Goal: Information Seeking & Learning: Understand process/instructions

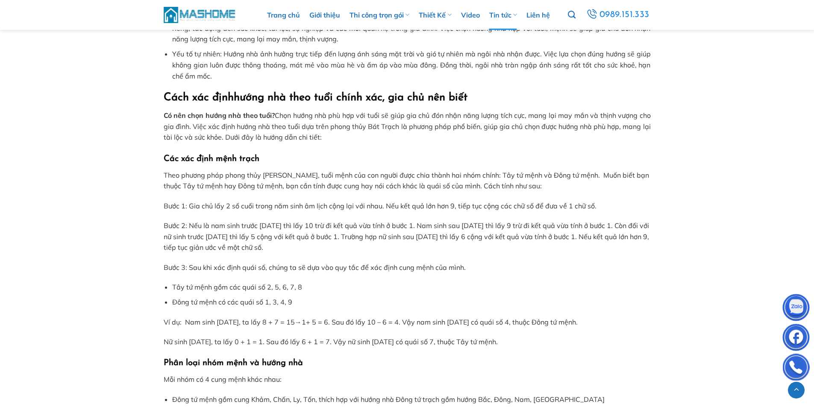
scroll to position [684, 0]
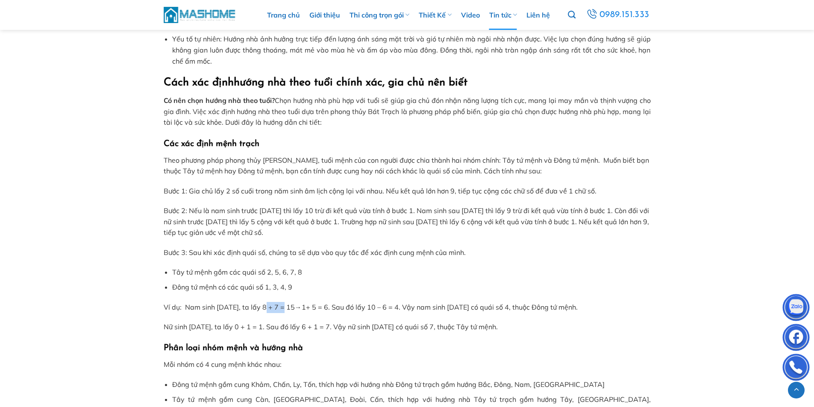
drag, startPoint x: 270, startPoint y: 308, endPoint x: 286, endPoint y: 307, distance: 16.3
click at [286, 307] on p "Ví dụ: Nam sinh [DATE], ta lấy 8 + 7 = 15 → 1+ 5 = 6. Sau đó lấy 10 – 6 = 4. Vậ…" at bounding box center [407, 307] width 487 height 11
drag, startPoint x: 296, startPoint y: 307, endPoint x: 303, endPoint y: 307, distance: 7.3
click at [303, 307] on p "Ví dụ: Nam sinh [DATE], ta lấy 8 + 7 = 15 → 1+ 5 = 6. Sau đó lấy 10 – 6 = 4. Vậ…" at bounding box center [407, 307] width 487 height 11
drag, startPoint x: 316, startPoint y: 308, endPoint x: 327, endPoint y: 309, distance: 10.3
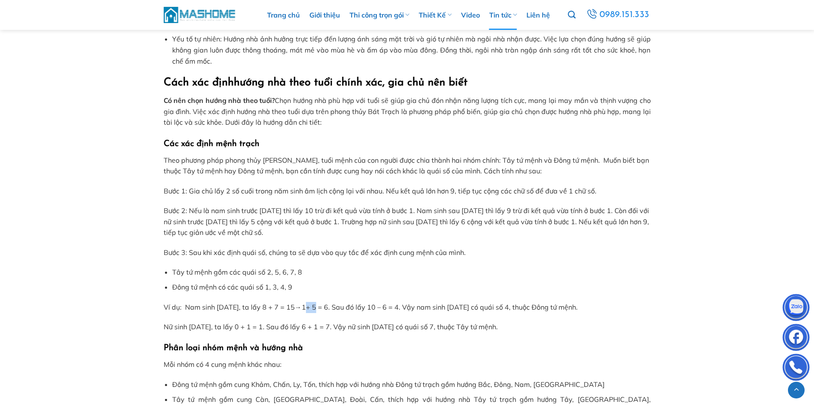
click at [327, 309] on p "Ví dụ: Nam sinh [DATE], ta lấy 8 + 7 = 15 → 1+ 5 = 6. Sau đó lấy 10 – 6 = 4. Vậ…" at bounding box center [407, 307] width 487 height 11
drag, startPoint x: 347, startPoint y: 307, endPoint x: 415, endPoint y: 307, distance: 67.6
click at [415, 307] on p "Ví dụ: Nam sinh [DATE], ta lấy 8 + 7 = 15 → 1+ 5 = 6. Sau đó lấy 10 – 6 = 4. Vậ…" at bounding box center [407, 307] width 487 height 11
click at [440, 307] on p "Ví dụ: Nam sinh [DATE], ta lấy 8 + 7 = 15 → 1+ 5 = 6. Sau đó lấy 10 – 6 = 4. Vậ…" at bounding box center [407, 307] width 487 height 11
drag, startPoint x: 420, startPoint y: 308, endPoint x: 543, endPoint y: 307, distance: 122.3
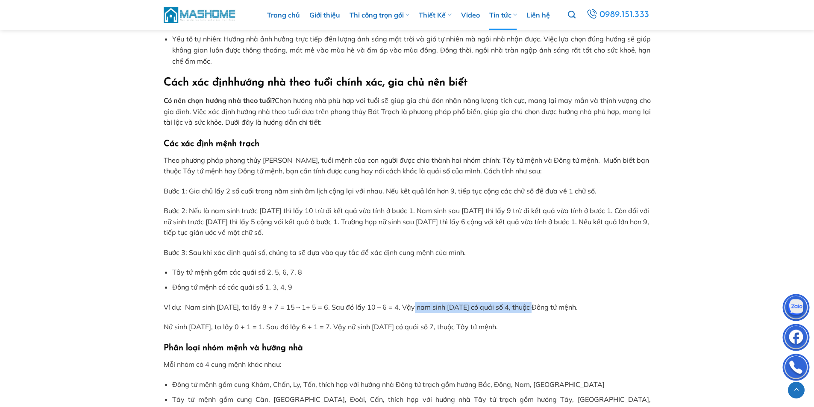
click at [543, 307] on p "Ví dụ: Nam sinh [DATE], ta lấy 8 + 7 = 15 → 1+ 5 = 6. Sau đó lấy 10 – 6 = 4. Vậ…" at bounding box center [407, 307] width 487 height 11
click at [588, 309] on p "Ví dụ: Nam sinh [DATE], ta lấy 8 + 7 = 15 → 1+ 5 = 6. Sau đó lấy 10 – 6 = 4. Vậ…" at bounding box center [407, 307] width 487 height 11
drag, startPoint x: 244, startPoint y: 327, endPoint x: 273, endPoint y: 328, distance: 29.1
click at [267, 326] on p "Nữ sinh [DATE], ta lấy 0 + 1 = 1. Sau đó lấy 6 + 1 = 7. Vậy nữ sinh [DATE] có q…" at bounding box center [407, 327] width 487 height 11
click at [274, 328] on p "Nữ sinh [DATE], ta lấy 0 + 1 = 1. Sau đó lấy 6 + 1 = 7. Vậy nữ sinh [DATE] có q…" at bounding box center [407, 327] width 487 height 11
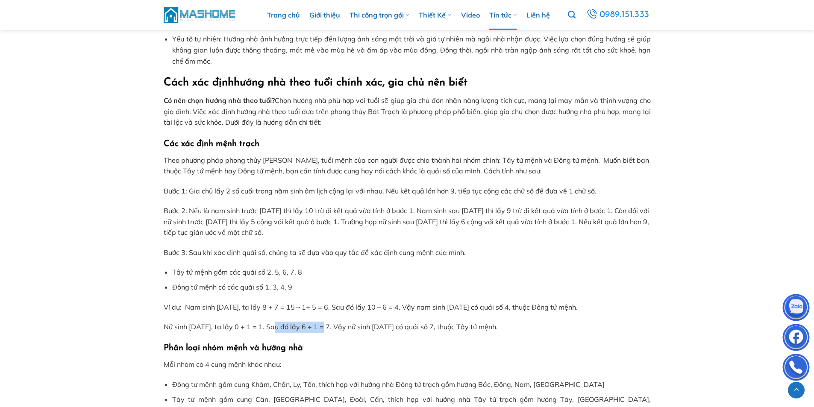
drag, startPoint x: 276, startPoint y: 328, endPoint x: 326, endPoint y: 327, distance: 49.6
click at [326, 327] on p "Nữ sinh [DATE], ta lấy 0 + 1 = 1. Sau đó lấy 6 + 1 = 7. Vậy nữ sinh [DATE] có q…" at bounding box center [407, 327] width 487 height 11
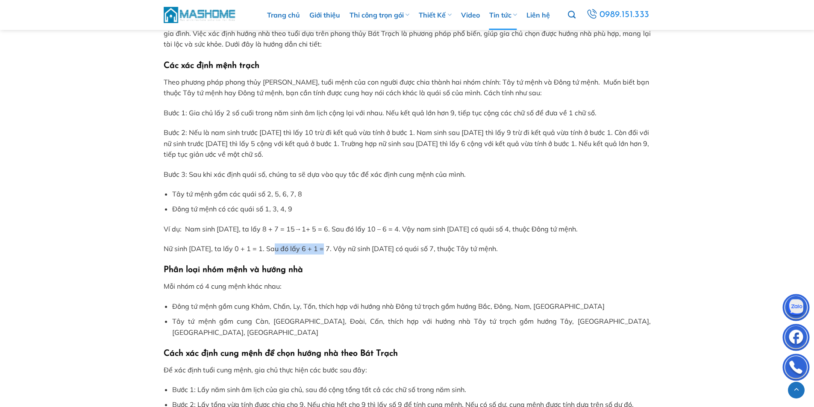
scroll to position [770, 0]
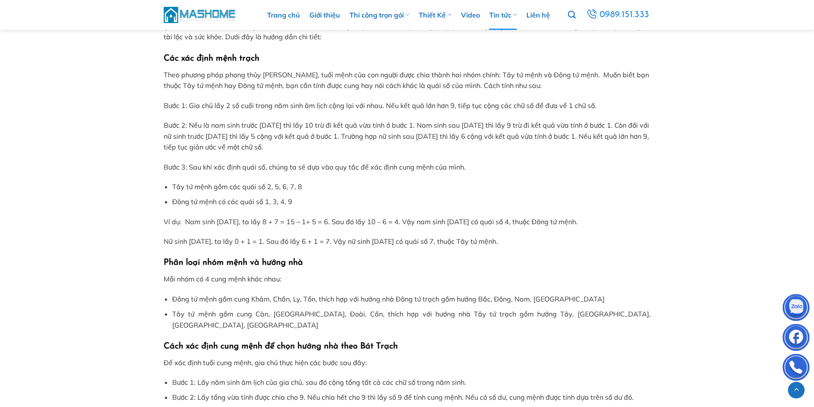
click at [424, 245] on p "Nữ sinh [DATE], ta lấy 0 + 1 = 1. Sau đó lấy 6 + 1 = 7. Vậy nữ sinh [DATE] có q…" at bounding box center [407, 241] width 487 height 11
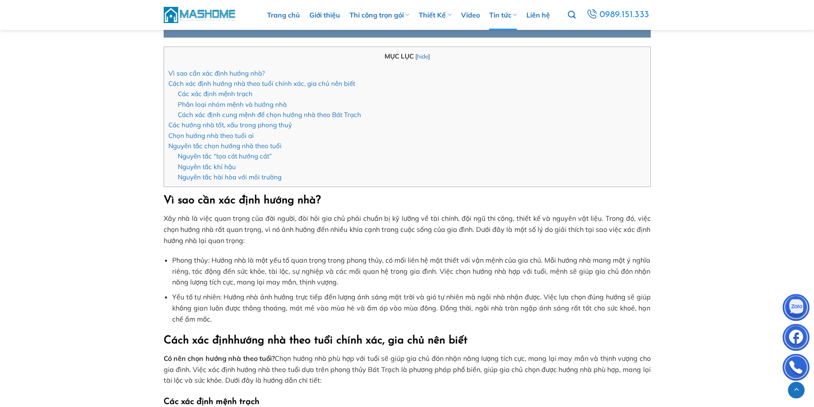
scroll to position [428, 0]
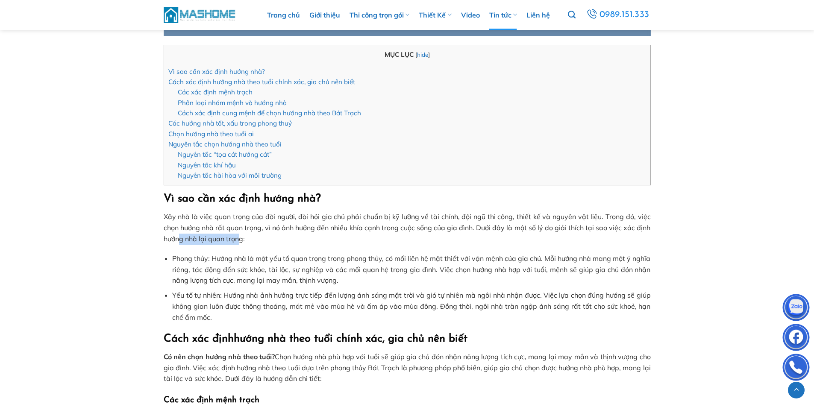
drag, startPoint x: 180, startPoint y: 239, endPoint x: 239, endPoint y: 239, distance: 58.6
click at [239, 239] on p "Xây nhà là việc quan trọng của đời người, đòi hỏi gia chủ phải chuẩn bị kỹ lưỡn…" at bounding box center [407, 228] width 487 height 33
drag, startPoint x: 244, startPoint y: 259, endPoint x: 208, endPoint y: 260, distance: 35.9
click at [244, 260] on li "Phong thủy: Hướng nhà là một yếu tố quan trọng trong phong thủy, có mối liên hệ…" at bounding box center [411, 270] width 478 height 33
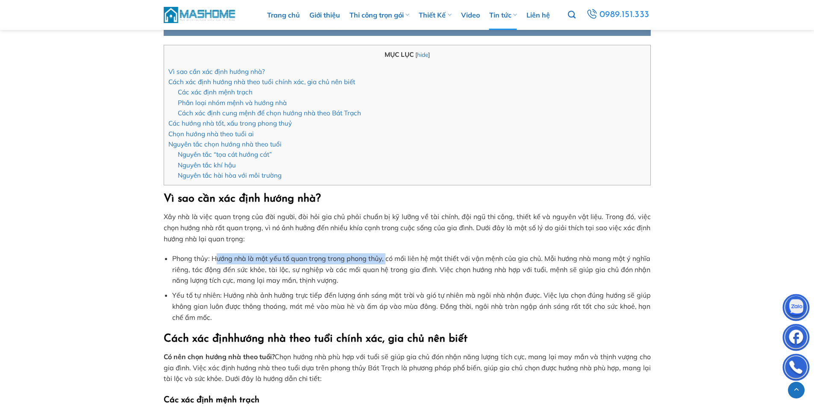
drag, startPoint x: 218, startPoint y: 258, endPoint x: 387, endPoint y: 259, distance: 168.9
click at [387, 259] on li "Phong thủy: Hướng nhà là một yếu tố quan trọng trong phong thủy, có mối liên hệ…" at bounding box center [411, 270] width 478 height 33
click at [412, 259] on li "Phong thủy: Hướng nhà là một yếu tố quan trọng trong phong thủy, có mối liên hệ…" at bounding box center [411, 270] width 478 height 33
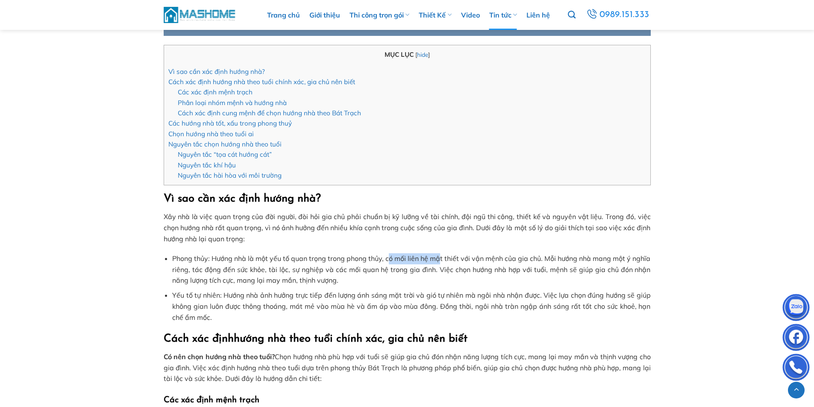
drag, startPoint x: 388, startPoint y: 257, endPoint x: 441, endPoint y: 257, distance: 53.0
click at [441, 257] on li "Phong thủy: Hướng nhà là một yếu tố quan trọng trong phong thủy, có mối liên hệ…" at bounding box center [411, 270] width 478 height 33
click at [405, 257] on li "Phong thủy: Hướng nhà là một yếu tố quan trọng trong phong thủy, có mối liên hệ…" at bounding box center [411, 270] width 478 height 33
drag, startPoint x: 386, startPoint y: 258, endPoint x: 546, endPoint y: 258, distance: 160.3
click at [546, 258] on li "Phong thủy: Hướng nhà là một yếu tố quan trọng trong phong thủy, có mối liên hệ…" at bounding box center [411, 270] width 478 height 33
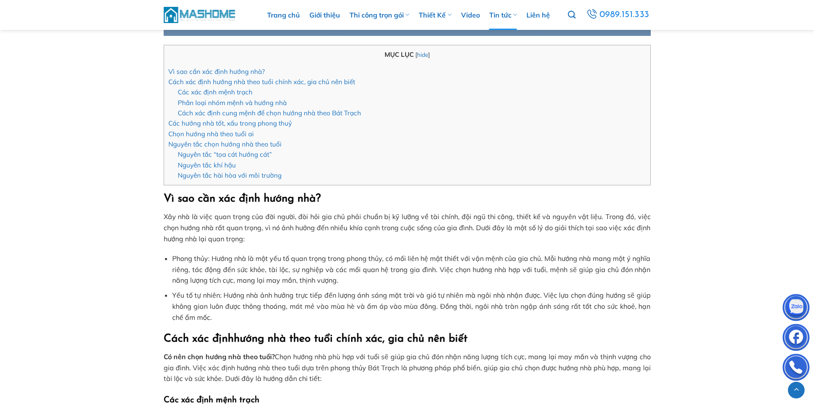
click at [555, 257] on li "Phong thủy: Hướng nhà là một yếu tố quan trọng trong phong thủy, có mối liên hệ…" at bounding box center [411, 270] width 478 height 33
drag, startPoint x: 545, startPoint y: 260, endPoint x: 643, endPoint y: 261, distance: 97.5
click at [643, 261] on li "Phong thủy: Hướng nhà là một yếu tố quan trọng trong phong thủy, có mối liên hệ…" at bounding box center [411, 270] width 478 height 33
click at [591, 262] on li "Phong thủy: Hướng nhà là một yếu tố quan trọng trong phong thủy, có mối liên hệ…" at bounding box center [411, 270] width 478 height 33
click at [565, 258] on li "Phong thủy: Hướng nhà là một yếu tố quan trọng trong phong thủy, có mối liên hệ…" at bounding box center [411, 270] width 478 height 33
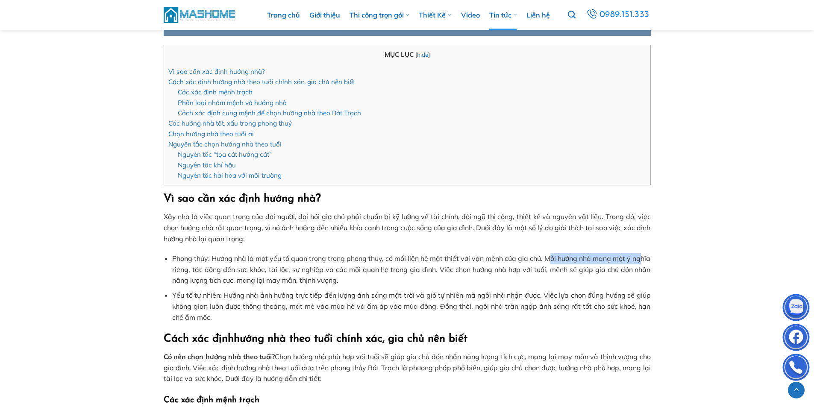
drag, startPoint x: 548, startPoint y: 257, endPoint x: 640, endPoint y: 257, distance: 91.9
click at [640, 257] on li "Phong thủy: Hướng nhà là một yếu tố quan trọng trong phong thủy, có mối liên hệ…" at bounding box center [411, 270] width 478 height 33
drag, startPoint x: 194, startPoint y: 268, endPoint x: 266, endPoint y: 269, distance: 71.8
click at [266, 269] on li "Phong thủy: Hướng nhà là một yếu tố quan trọng trong phong thủy, có mối liên hệ…" at bounding box center [411, 270] width 478 height 33
click at [296, 271] on li "Phong thủy: Hướng nhà là một yếu tố quan trọng trong phong thủy, có mối liên hệ…" at bounding box center [411, 270] width 478 height 33
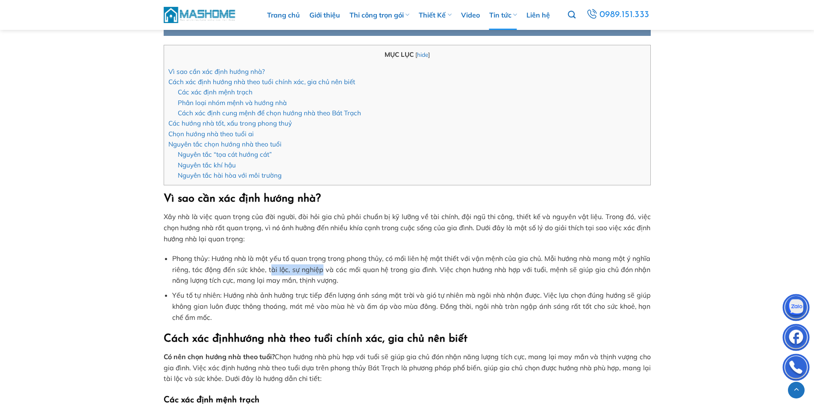
drag, startPoint x: 284, startPoint y: 272, endPoint x: 322, endPoint y: 272, distance: 38.1
click at [322, 272] on li "Phong thủy: Hướng nhà là một yếu tố quan trọng trong phong thủy, có mối liên hệ…" at bounding box center [411, 270] width 478 height 33
click at [346, 271] on li "Phong thủy: Hướng nhà là một yếu tố quan trọng trong phong thủy, có mối liên hệ…" at bounding box center [411, 270] width 478 height 33
drag, startPoint x: 329, startPoint y: 267, endPoint x: 419, endPoint y: 269, distance: 89.8
click at [419, 269] on li "Phong thủy: Hướng nhà là một yếu tố quan trọng trong phong thủy, có mối liên hệ…" at bounding box center [411, 270] width 478 height 33
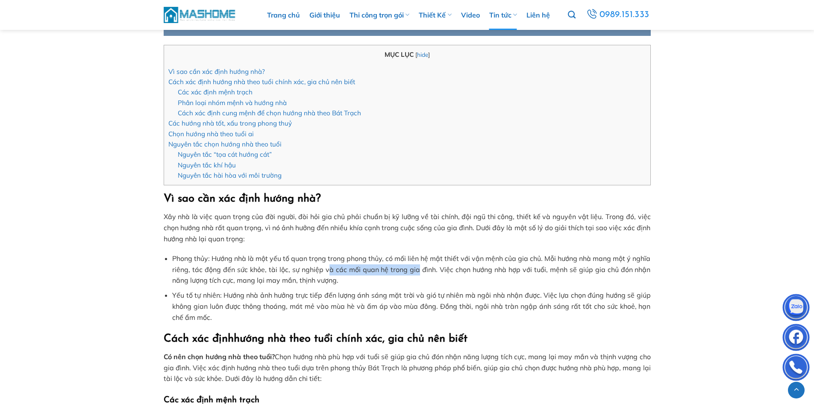
click at [375, 272] on li "Phong thủy: Hướng nhà là một yếu tố quan trọng trong phong thủy, có mối liên hệ…" at bounding box center [411, 270] width 478 height 33
drag, startPoint x: 548, startPoint y: 258, endPoint x: 641, endPoint y: 258, distance: 93.6
click at [641, 258] on li "Phong thủy: Hướng nhà là một yếu tố quan trọng trong phong thủy, có mối liên hệ…" at bounding box center [411, 270] width 478 height 33
drag, startPoint x: 190, startPoint y: 268, endPoint x: 279, endPoint y: 269, distance: 88.9
click at [279, 269] on li "Phong thủy: Hướng nhà là một yếu tố quan trọng trong phong thủy, có mối liên hệ…" at bounding box center [411, 270] width 478 height 33
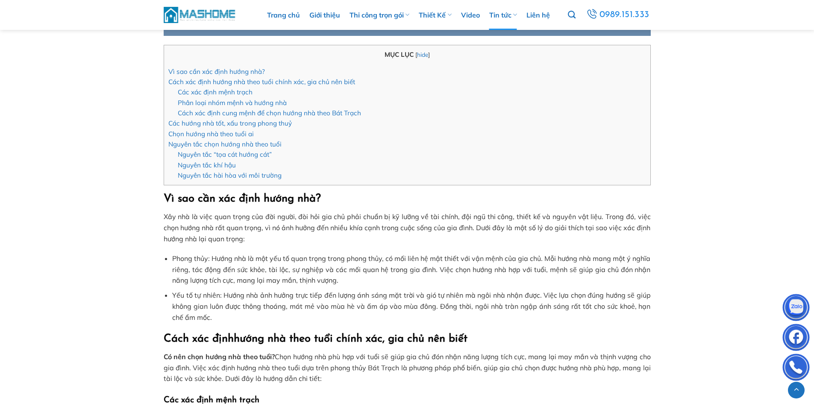
click at [311, 269] on li "Phong thủy: Hướng nhà là một yếu tố quan trọng trong phong thủy, có mối liên hệ…" at bounding box center [411, 270] width 478 height 33
drag, startPoint x: 295, startPoint y: 269, endPoint x: 436, endPoint y: 271, distance: 141.1
click at [436, 271] on li "Phong thủy: Hướng nhà là một yếu tố quan trọng trong phong thủy, có mối liên hệ…" at bounding box center [411, 270] width 478 height 33
click at [336, 272] on li "Phong thủy: Hướng nhà là một yếu tố quan trọng trong phong thủy, có mối liên hệ…" at bounding box center [411, 270] width 478 height 33
drag, startPoint x: 322, startPoint y: 271, endPoint x: 429, endPoint y: 271, distance: 106.9
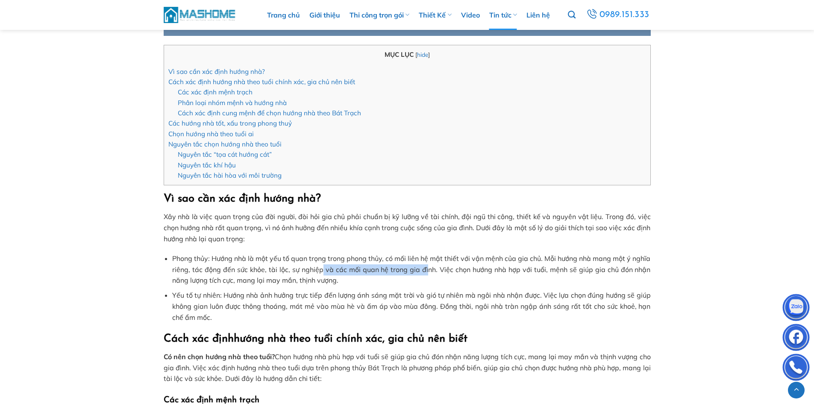
click at [429, 271] on li "Phong thủy: Hướng nhà là một yếu tố quan trọng trong phong thủy, có mối liên hệ…" at bounding box center [411, 270] width 478 height 33
drag, startPoint x: 448, startPoint y: 269, endPoint x: 558, endPoint y: 269, distance: 110.3
click at [555, 269] on li "Phong thủy: Hướng nhà là một yếu tố quan trọng trong phong thủy, có mối liên hệ…" at bounding box center [411, 270] width 478 height 33
drag, startPoint x: 587, startPoint y: 270, endPoint x: 505, endPoint y: 281, distance: 82.8
click at [589, 270] on li "Phong thủy: Hướng nhà là một yếu tố quan trọng trong phong thủy, có mối liên hệ…" at bounding box center [411, 270] width 478 height 33
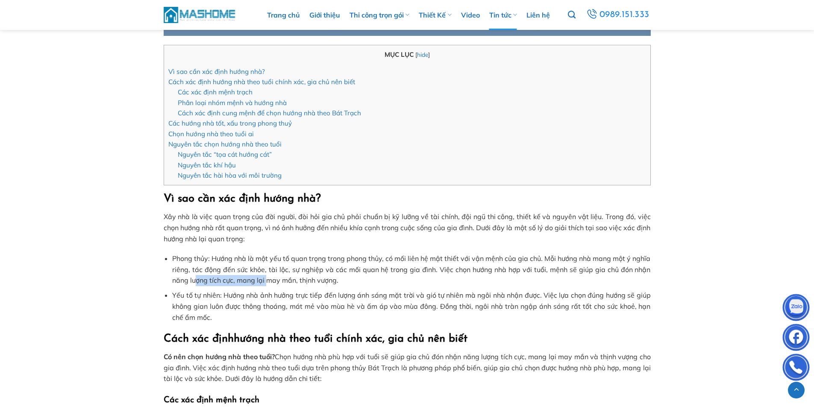
drag, startPoint x: 195, startPoint y: 278, endPoint x: 269, endPoint y: 278, distance: 73.1
click at [269, 278] on li "Phong thủy: Hướng nhà là một yếu tố quan trọng trong phong thủy, có mối liên hệ…" at bounding box center [411, 270] width 478 height 33
click at [304, 281] on li "Phong thủy: Hướng nhà là một yếu tố quan trọng trong phong thủy, có mối liên hệ…" at bounding box center [411, 270] width 478 height 33
drag, startPoint x: 336, startPoint y: 296, endPoint x: 423, endPoint y: 296, distance: 87.6
click at [423, 296] on li "Yếu tố tự nhiên: Hướng nhà ảnh hưởng trực tiếp đến lượng ánh sáng mặt trời và g…" at bounding box center [411, 306] width 478 height 33
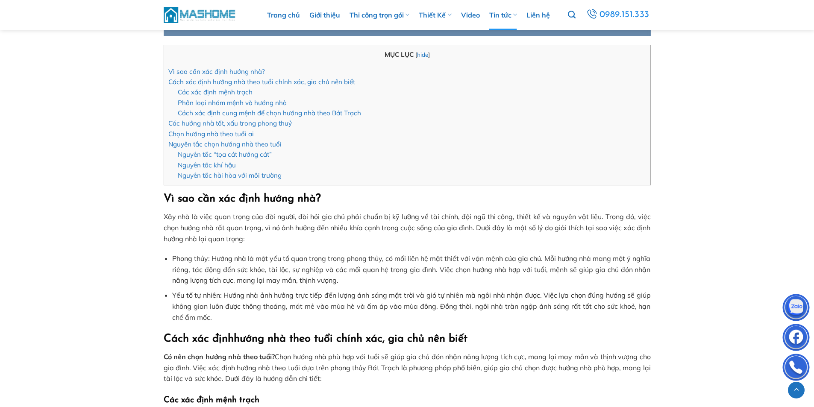
click at [468, 296] on li "Yếu tố tự nhiên: Hướng nhà ảnh hưởng trực tiếp đến lượng ánh sáng mặt trời và g…" at bounding box center [411, 306] width 478 height 33
drag, startPoint x: 436, startPoint y: 297, endPoint x: 523, endPoint y: 297, distance: 86.8
click at [523, 297] on li "Yếu tố tự nhiên: Hướng nhà ảnh hưởng trực tiếp đến lượng ánh sáng mặt trời và g…" at bounding box center [411, 306] width 478 height 33
click at [555, 297] on li "Yếu tố tự nhiên: Hướng nhà ảnh hưởng trực tiếp đến lượng ánh sáng mặt trời và g…" at bounding box center [411, 306] width 478 height 33
drag, startPoint x: 192, startPoint y: 307, endPoint x: 291, endPoint y: 307, distance: 99.2
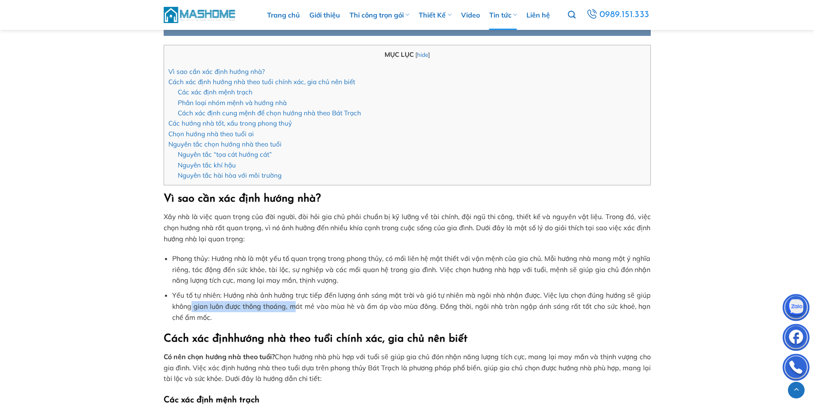
click at [291, 307] on li "Yếu tố tự nhiên: Hướng nhà ảnh hưởng trực tiếp đến lượng ánh sáng mặt trời và g…" at bounding box center [411, 306] width 478 height 33
click at [342, 307] on li "Yếu tố tự nhiên: Hướng nhà ảnh hưởng trực tiếp đến lượng ánh sáng mặt trời và g…" at bounding box center [411, 306] width 478 height 33
drag, startPoint x: 490, startPoint y: 310, endPoint x: 627, endPoint y: 310, distance: 137.2
click at [627, 310] on li "Yếu tố tự nhiên: Hướng nhà ảnh hưởng trực tiếp đến lượng ánh sáng mặt trời và g…" at bounding box center [411, 306] width 478 height 33
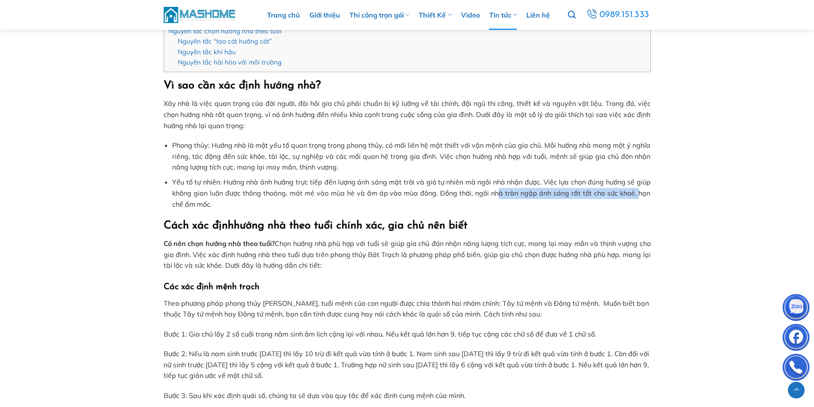
scroll to position [556, 0]
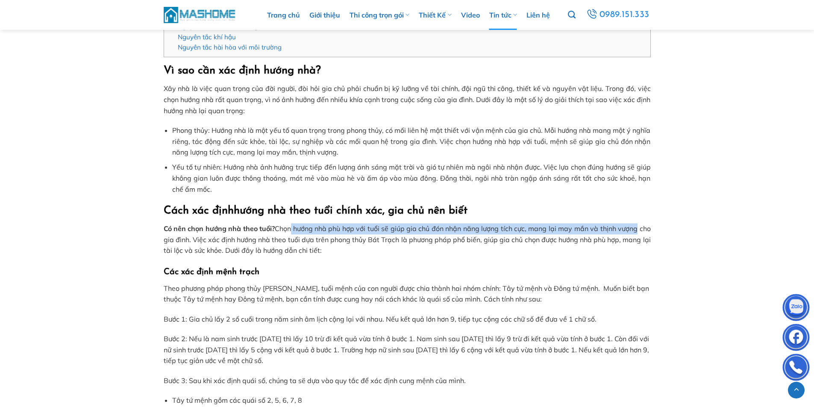
drag, startPoint x: 289, startPoint y: 231, endPoint x: 633, endPoint y: 232, distance: 343.8
click at [633, 232] on p "Có nên chọn hướng nhà theo tuổi? Chọn hướng nhà phù hợp với tuổi sẽ giúp gia ch…" at bounding box center [407, 240] width 487 height 33
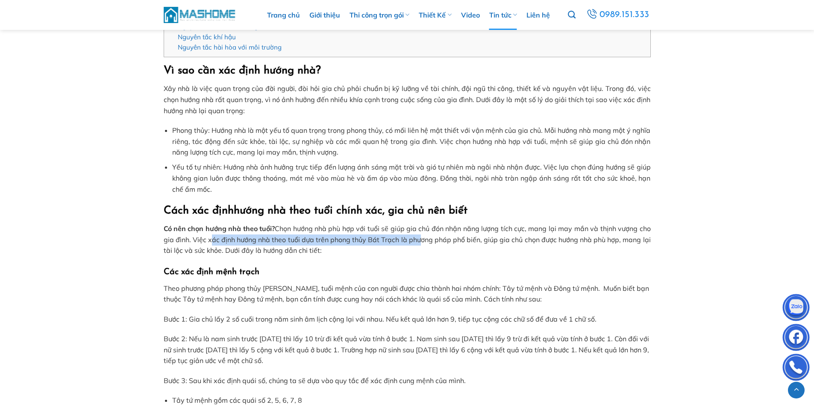
drag, startPoint x: 208, startPoint y: 242, endPoint x: 416, endPoint y: 239, distance: 208.7
click at [416, 239] on p "Có nên chọn hướng nhà theo tuổi? Chọn hướng nhà phù hợp với tuổi sẽ giúp gia ch…" at bounding box center [407, 240] width 487 height 33
click at [353, 238] on p "Có nên chọn hướng nhà theo tuổi? Chọn hướng nhà phù hợp với tuổi sẽ giúp gia ch…" at bounding box center [407, 240] width 487 height 33
drag, startPoint x: 326, startPoint y: 242, endPoint x: 398, endPoint y: 242, distance: 72.7
click at [398, 242] on p "Có nên chọn hướng nhà theo tuổi? Chọn hướng nhà phù hợp với tuổi sẽ giúp gia ch…" at bounding box center [407, 240] width 487 height 33
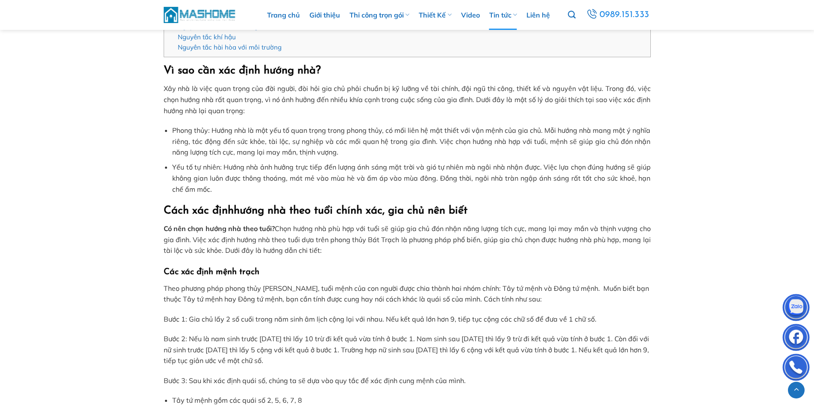
click at [437, 242] on p "Có nên chọn hướng nhà theo tuổi? Chọn hướng nhà phù hợp với tuổi sẽ giúp gia ch…" at bounding box center [407, 240] width 487 height 33
drag, startPoint x: 414, startPoint y: 242, endPoint x: 463, endPoint y: 242, distance: 48.7
click at [463, 242] on p "Có nên chọn hướng nhà theo tuổi? Chọn hướng nhà phù hợp với tuổi sẽ giúp gia ch…" at bounding box center [407, 240] width 487 height 33
click at [509, 242] on p "Có nên chọn hướng nhà theo tuổi? Chọn hướng nhà phù hợp với tuổi sẽ giúp gia ch…" at bounding box center [407, 240] width 487 height 33
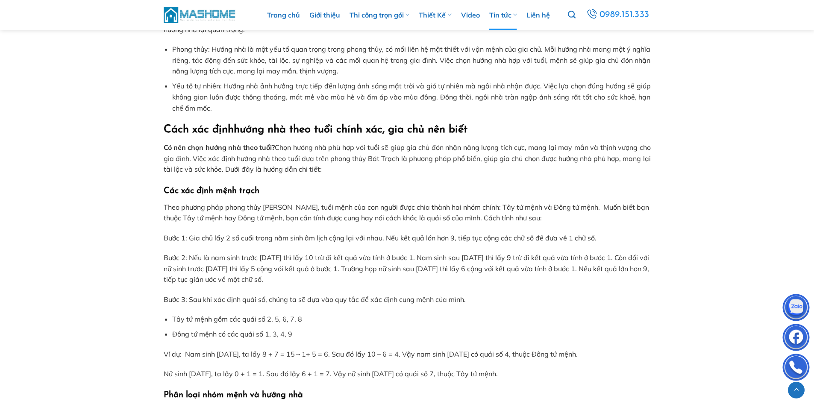
scroll to position [641, 0]
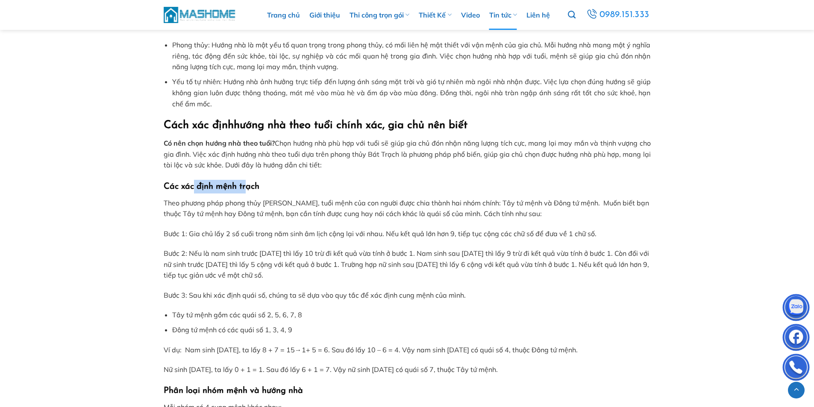
drag, startPoint x: 194, startPoint y: 188, endPoint x: 245, endPoint y: 188, distance: 50.5
click at [245, 188] on strong "Các xác định mệnh trạch" at bounding box center [212, 187] width 96 height 9
click at [224, 209] on p "Theo phương pháp phong thủy [PERSON_NAME], tuổi mệnh của con người được chia th…" at bounding box center [407, 209] width 487 height 22
drag, startPoint x: 298, startPoint y: 203, endPoint x: 460, endPoint y: 204, distance: 162.9
click at [460, 204] on p "Theo phương pháp phong thủy [PERSON_NAME], tuổi mệnh của con người được chia th…" at bounding box center [407, 209] width 487 height 22
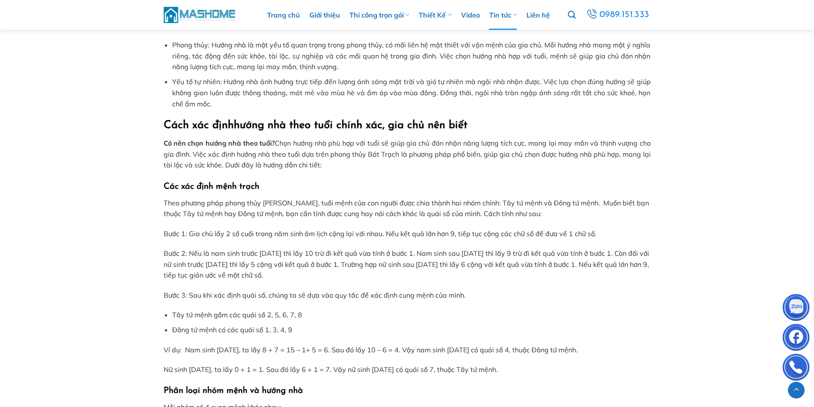
click at [499, 203] on p "Theo phương pháp phong thủy [PERSON_NAME], tuổi mệnh của con người được chia th…" at bounding box center [407, 209] width 487 height 22
drag, startPoint x: 482, startPoint y: 199, endPoint x: 564, endPoint y: 204, distance: 82.2
click at [564, 204] on p "Theo phương pháp phong thủy [PERSON_NAME], tuổi mệnh của con người được chia th…" at bounding box center [407, 209] width 487 height 22
drag, startPoint x: 588, startPoint y: 204, endPoint x: 643, endPoint y: 207, distance: 54.4
click at [643, 207] on p "Theo phương pháp phong thủy [PERSON_NAME], tuổi mệnh của con người được chia th…" at bounding box center [407, 209] width 487 height 22
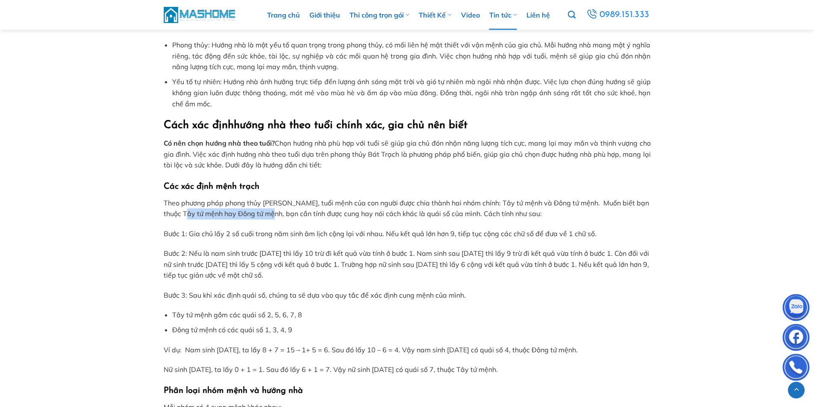
drag, startPoint x: 181, startPoint y: 216, endPoint x: 268, endPoint y: 215, distance: 86.8
click at [268, 215] on p "Theo phương pháp phong thủy [PERSON_NAME], tuổi mệnh của con người được chia th…" at bounding box center [407, 209] width 487 height 22
click at [298, 215] on p "Theo phương pháp phong thủy [PERSON_NAME], tuổi mệnh của con người được chia th…" at bounding box center [407, 209] width 487 height 22
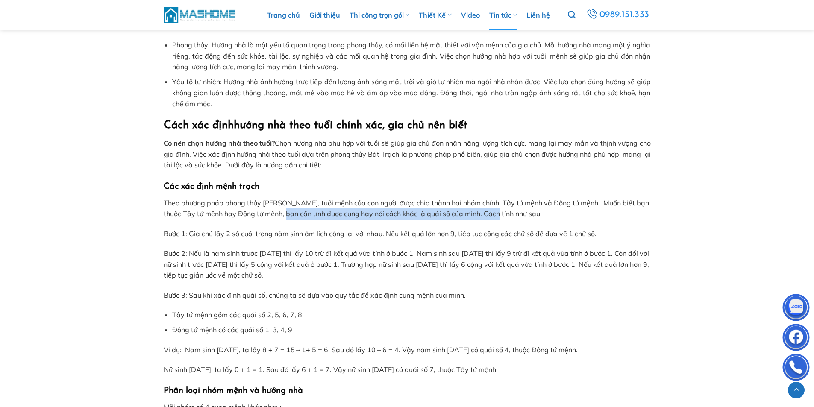
drag, startPoint x: 281, startPoint y: 214, endPoint x: 490, endPoint y: 217, distance: 208.2
click at [490, 217] on p "Theo phương pháp phong thủy [PERSON_NAME], tuổi mệnh của con người được chia th…" at bounding box center [407, 209] width 487 height 22
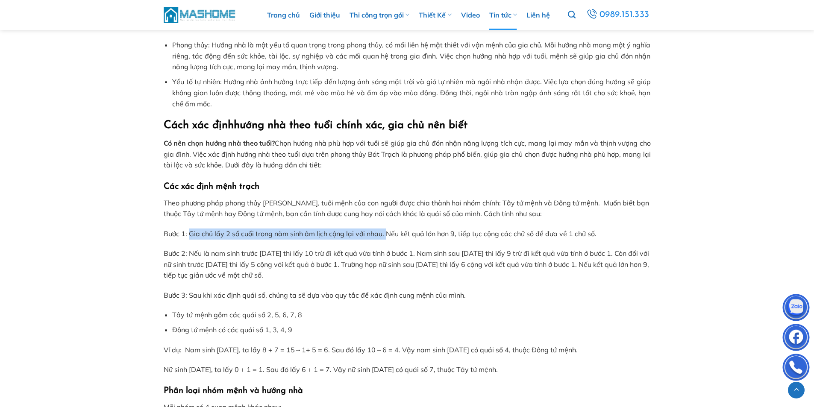
drag, startPoint x: 190, startPoint y: 234, endPoint x: 388, endPoint y: 234, distance: 198.0
click at [388, 234] on p "Bước 1: Gia chủ lấy 2 số cuối trong năm sinh âm lịch cộng lại với nhau. Nếu kết…" at bounding box center [407, 234] width 487 height 11
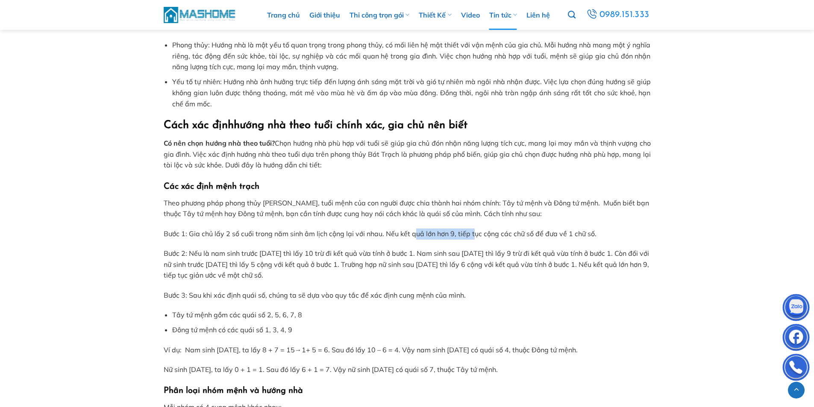
drag, startPoint x: 416, startPoint y: 233, endPoint x: 474, endPoint y: 233, distance: 58.2
click at [474, 233] on p "Bước 1: Gia chủ lấy 2 số cuối trong năm sinh âm lịch cộng lại với nhau. Nếu kết…" at bounding box center [407, 234] width 487 height 11
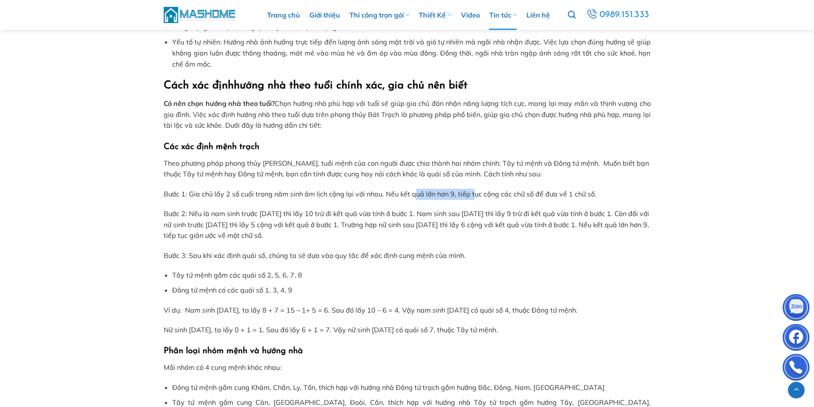
scroll to position [727, 0]
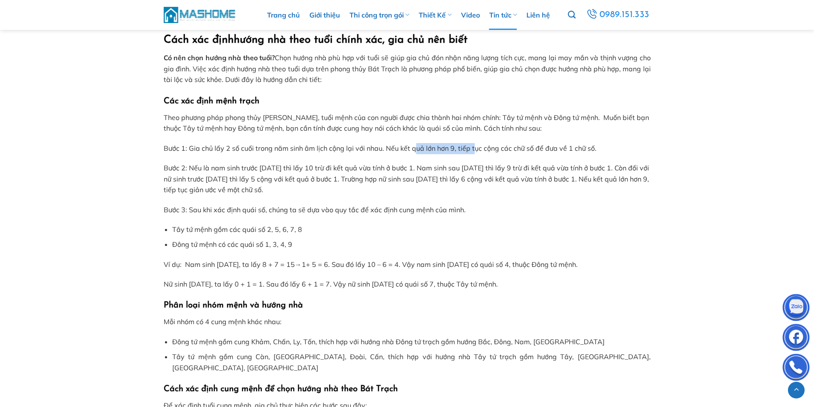
click at [419, 148] on p "Bước 1: Gia chủ lấy 2 số cuối trong năm sinh âm lịch cộng lại với nhau. Nếu kết…" at bounding box center [407, 148] width 487 height 11
click at [411, 145] on p "Bước 1: Gia chủ lấy 2 số cuối trong năm sinh âm lịch cộng lại với nhau. Nếu kết…" at bounding box center [407, 148] width 487 height 11
drag, startPoint x: 401, startPoint y: 150, endPoint x: 453, endPoint y: 150, distance: 52.6
click at [453, 150] on p "Bước 1: Gia chủ lấy 2 số cuối trong năm sinh âm lịch cộng lại với nhau. Nếu kết…" at bounding box center [407, 148] width 487 height 11
click at [475, 150] on p "Bước 1: Gia chủ lấy 2 số cuối trong năm sinh âm lịch cộng lại với nhau. Nếu kết…" at bounding box center [407, 148] width 487 height 11
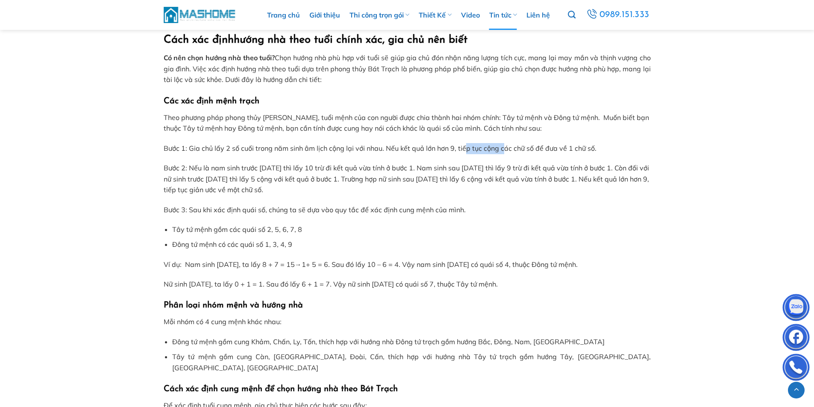
drag, startPoint x: 466, startPoint y: 150, endPoint x: 502, endPoint y: 150, distance: 36.4
click at [502, 150] on p "Bước 1: Gia chủ lấy 2 số cuối trong năm sinh âm lịch cộng lại với nhau. Nếu kết…" at bounding box center [407, 148] width 487 height 11
click at [485, 151] on p "Bước 1: Gia chủ lấy 2 số cuối trong năm sinh âm lịch cộng lại với nhau. Nếu kết…" at bounding box center [407, 148] width 487 height 11
click at [473, 149] on p "Bước 1: Gia chủ lấy 2 số cuối trong năm sinh âm lịch cộng lại với nhau. Nếu kết…" at bounding box center [407, 148] width 487 height 11
drag, startPoint x: 472, startPoint y: 149, endPoint x: 585, endPoint y: 149, distance: 113.3
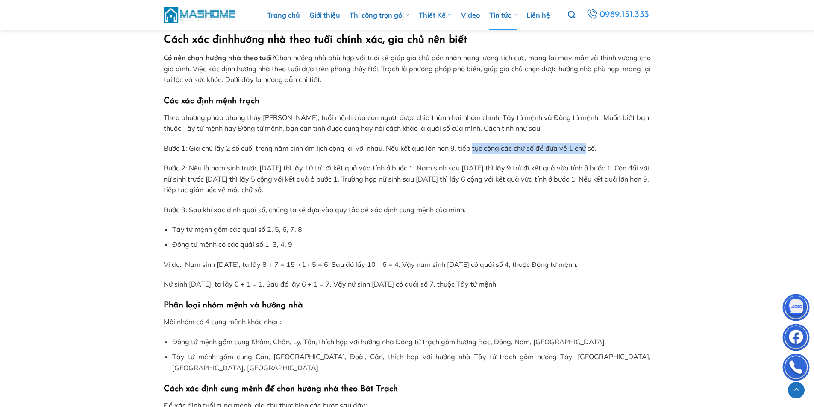
click at [585, 149] on p "Bước 1: Gia chủ lấy 2 số cuối trong năm sinh âm lịch cộng lại với nhau. Nếu kết…" at bounding box center [407, 148] width 487 height 11
drag, startPoint x: 204, startPoint y: 165, endPoint x: 296, endPoint y: 173, distance: 92.6
click at [296, 173] on p "Bước 2: Nếu là nam sinh trước [DATE] thì lấy 10 trừ đi kết quả vừa tính ở bước …" at bounding box center [407, 179] width 487 height 33
click at [336, 169] on p "Bước 2: Nếu là nam sinh trước [DATE] thì lấy 10 trừ đi kết quả vừa tính ở bước …" at bounding box center [407, 179] width 487 height 33
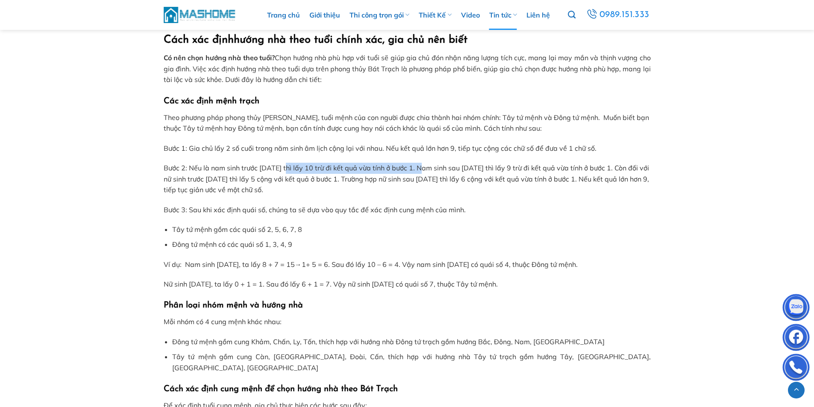
drag, startPoint x: 292, startPoint y: 167, endPoint x: 424, endPoint y: 167, distance: 131.7
click at [424, 167] on p "Bước 2: Nếu là nam sinh trước [DATE] thì lấy 10 trừ đi kết quả vừa tính ở bước …" at bounding box center [407, 179] width 487 height 33
click at [469, 167] on p "Bước 2: Nếu là nam sinh trước [DATE] thì lấy 10 trừ đi kết quả vừa tính ở bước …" at bounding box center [407, 179] width 487 height 33
drag, startPoint x: 427, startPoint y: 166, endPoint x: 505, endPoint y: 166, distance: 78.2
click at [505, 166] on p "Bước 2: Nếu là nam sinh trước [DATE] thì lấy 10 trừ đi kết quả vừa tính ở bước …" at bounding box center [407, 179] width 487 height 33
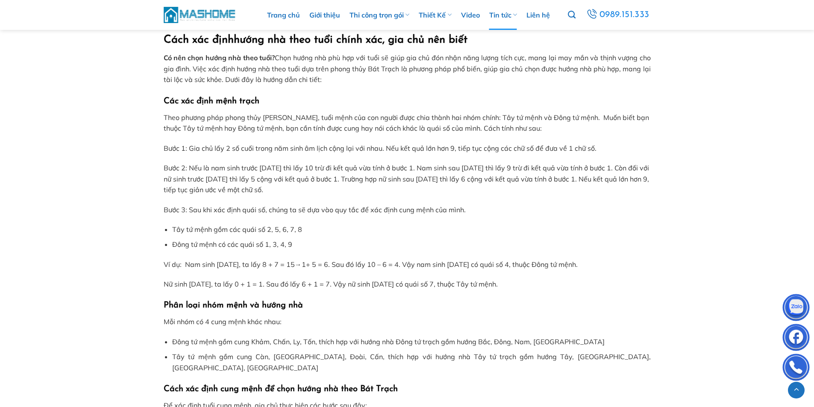
click at [528, 166] on p "Bước 2: Nếu là nam sinh trước [DATE] thì lấy 10 trừ đi kết quả vừa tính ở bước …" at bounding box center [407, 179] width 487 height 33
click at [508, 167] on p "Bước 2: Nếu là nam sinh trước [DATE] thì lấy 10 trừ đi kết quả vừa tính ở bước …" at bounding box center [407, 179] width 487 height 33
drag, startPoint x: 210, startPoint y: 180, endPoint x: 272, endPoint y: 180, distance: 62.9
click at [272, 180] on p "Bước 2: Nếu là nam sinh trước [DATE] thì lấy 10 trừ đi kết quả vừa tính ở bước …" at bounding box center [407, 179] width 487 height 33
click at [311, 180] on p "Bước 2: Nếu là nam sinh trước [DATE] thì lấy 10 trừ đi kết quả vừa tính ở bước …" at bounding box center [407, 179] width 487 height 33
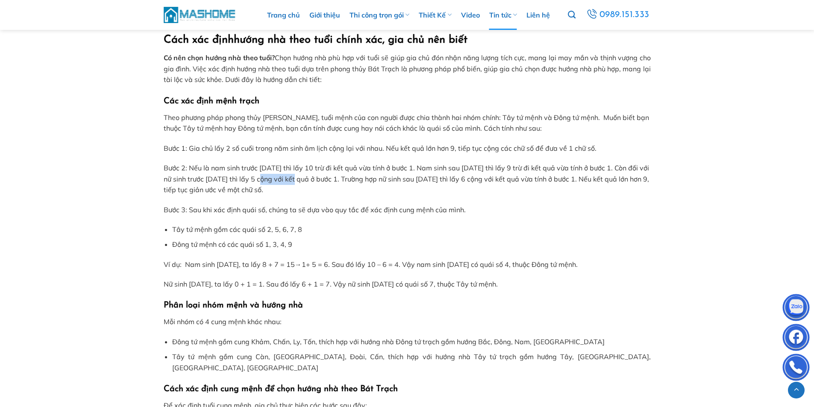
drag, startPoint x: 275, startPoint y: 177, endPoint x: 312, endPoint y: 177, distance: 36.8
click at [312, 177] on p "Bước 2: Nếu là nam sinh trước [DATE] thì lấy 10 trừ đi kết quả vừa tính ở bước …" at bounding box center [407, 179] width 487 height 33
click at [347, 179] on p "Bước 2: Nếu là nam sinh trước [DATE] thì lấy 10 trừ đi kết quả vừa tính ở bước …" at bounding box center [407, 179] width 487 height 33
drag, startPoint x: 279, startPoint y: 180, endPoint x: 342, endPoint y: 180, distance: 62.9
click at [342, 180] on p "Bước 2: Nếu là nam sinh trước [DATE] thì lấy 10 trừ đi kết quả vừa tính ở bước …" at bounding box center [407, 179] width 487 height 33
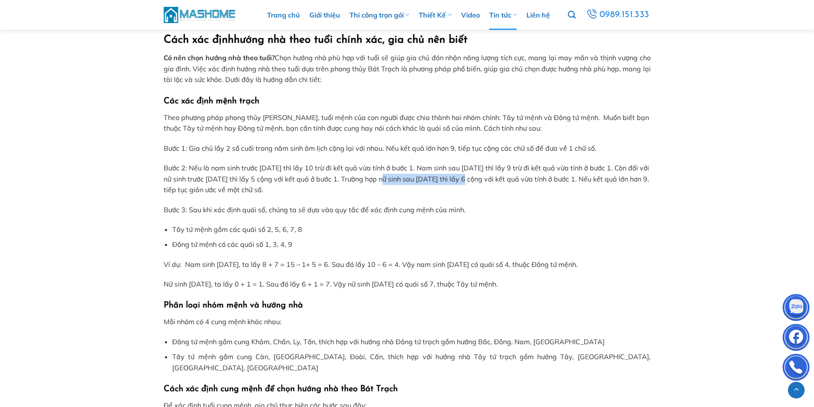
drag, startPoint x: 395, startPoint y: 181, endPoint x: 487, endPoint y: 181, distance: 91.5
click at [487, 181] on p "Bước 2: Nếu là nam sinh trước [DATE] thì lấy 10 trừ đi kết quả vừa tính ở bước …" at bounding box center [407, 179] width 487 height 33
click at [524, 181] on p "Bước 2: Nếu là nam sinh trước [DATE] thì lấy 10 trừ đi kết quả vừa tính ở bước …" at bounding box center [407, 179] width 487 height 33
drag, startPoint x: 489, startPoint y: 180, endPoint x: 617, endPoint y: 180, distance: 128.3
click at [617, 180] on p "Bước 2: Nếu là nam sinh trước [DATE] thì lấy 10 trừ đi kết quả vừa tính ở bước …" at bounding box center [407, 179] width 487 height 33
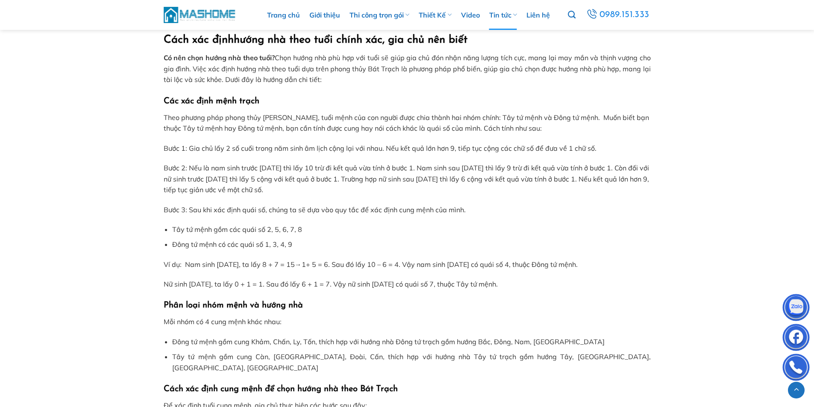
click at [631, 177] on p "Bước 2: Nếu là nam sinh trước [DATE] thì lấy 10 trừ đi kết quả vừa tính ở bước …" at bounding box center [407, 179] width 487 height 33
click at [178, 185] on p "Bước 2: Nếu là nam sinh trước [DATE] thì lấy 10 trừ đi kết quả vừa tính ở bước …" at bounding box center [407, 179] width 487 height 33
drag, startPoint x: 178, startPoint y: 189, endPoint x: 286, endPoint y: 189, distance: 108.2
click at [286, 189] on p "Bước 2: Nếu là nam sinh trước [DATE] thì lấy 10 trừ đi kết quả vừa tính ở bước …" at bounding box center [407, 179] width 487 height 33
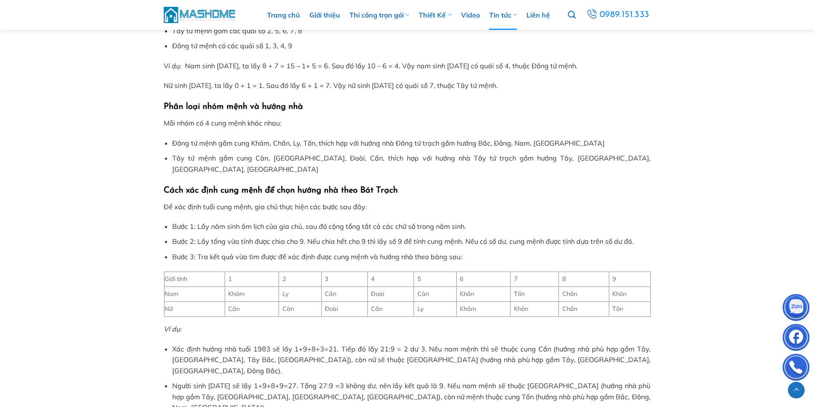
scroll to position [941, 0]
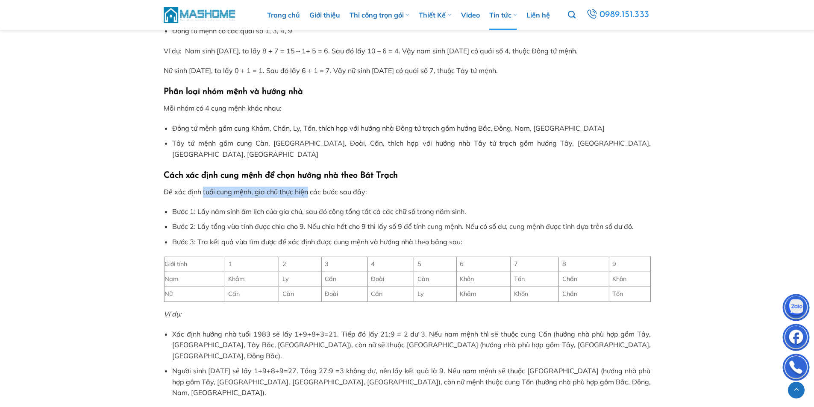
drag, startPoint x: 204, startPoint y: 183, endPoint x: 307, endPoint y: 185, distance: 103.0
click at [307, 187] on p "Để xác định tuổi cung mệnh, gia chủ thực hiện các bước sau đây:" at bounding box center [407, 192] width 487 height 11
click at [270, 207] on li "Bước 1: Lấy năm sinh âm lịch của gia chủ, sau đó cộng tổng tất cả các chữ số tr…" at bounding box center [411, 212] width 478 height 11
drag, startPoint x: 224, startPoint y: 202, endPoint x: 270, endPoint y: 202, distance: 46.2
click at [270, 207] on li "Bước 1: Lấy năm sinh âm lịch của gia chủ, sau đó cộng tổng tất cả các chữ số tr…" at bounding box center [411, 212] width 478 height 11
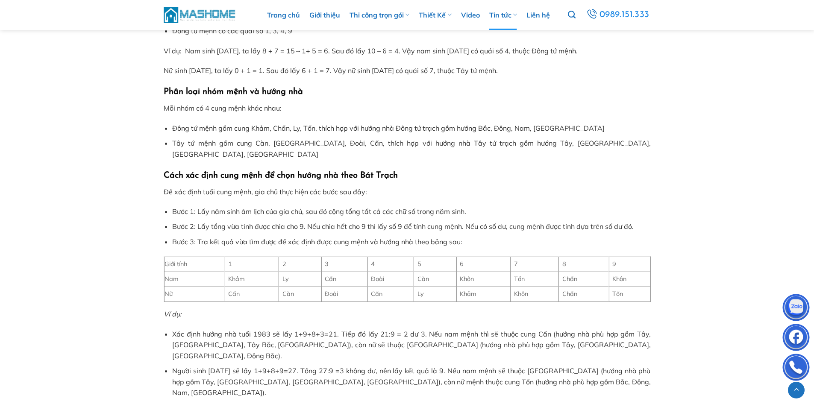
click at [302, 207] on li "Bước 1: Lấy năm sinh âm lịch của gia chủ, sau đó cộng tổng tất cả các chữ số tr…" at bounding box center [411, 212] width 478 height 11
click at [285, 207] on li "Bước 1: Lấy năm sinh âm lịch của gia chủ, sau đó cộng tổng tất cả các chữ số tr…" at bounding box center [411, 212] width 478 height 11
drag, startPoint x: 307, startPoint y: 201, endPoint x: 346, endPoint y: 199, distance: 38.9
click at [343, 207] on li "Bước 1: Lấy năm sinh âm lịch của gia chủ, sau đó cộng tổng tất cả các chữ số tr…" at bounding box center [411, 212] width 478 height 11
click at [376, 207] on li "Bước 1: Lấy năm sinh âm lịch của gia chủ, sau đó cộng tổng tất cả các chữ số tr…" at bounding box center [411, 212] width 478 height 11
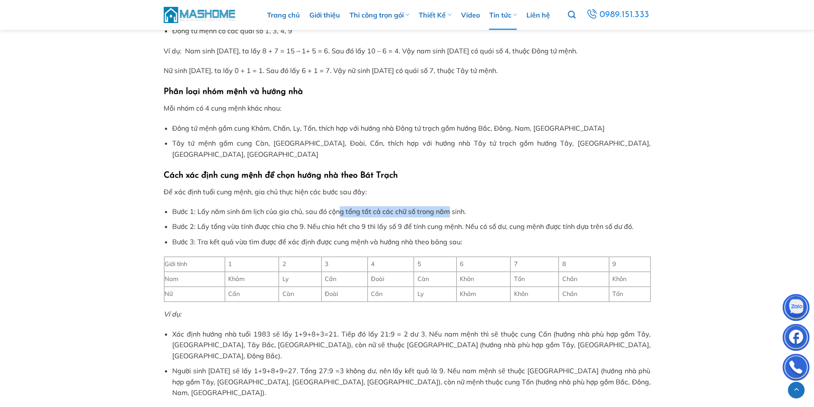
drag, startPoint x: 339, startPoint y: 199, endPoint x: 449, endPoint y: 201, distance: 109.0
click at [449, 207] on li "Bước 1: Lấy năm sinh âm lịch của gia chủ, sau đó cộng tổng tất cả các chữ số tr…" at bounding box center [411, 212] width 478 height 11
click at [368, 221] on li "Bước 2: Lấy tổng vừa tính được chia cho 9. Nếu chia hết cho 9 thì lấy số 9 để t…" at bounding box center [411, 226] width 478 height 11
drag, startPoint x: 230, startPoint y: 217, endPoint x: 290, endPoint y: 217, distance: 60.3
click at [289, 221] on li "Bước 2: Lấy tổng vừa tính được chia cho 9. Nếu chia hết cho 9 thì lấy số 9 để t…" at bounding box center [411, 226] width 478 height 11
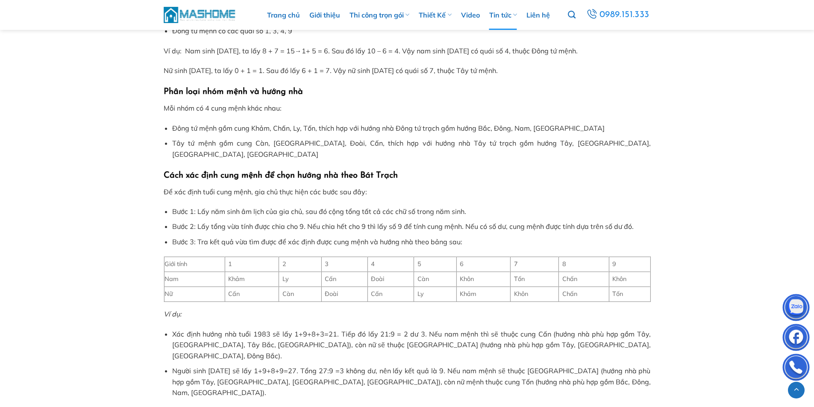
click at [339, 221] on li "Bước 2: Lấy tổng vừa tính được chia cho 9. Nếu chia hết cho 9 thì lấy số 9 để t…" at bounding box center [411, 226] width 478 height 11
drag, startPoint x: 325, startPoint y: 215, endPoint x: 402, endPoint y: 219, distance: 77.5
click at [402, 221] on li "Bước 2: Lấy tổng vừa tính được chia cho 9. Nếu chia hết cho 9 thì lấy số 9 để t…" at bounding box center [411, 226] width 478 height 11
click at [425, 221] on li "Bước 2: Lấy tổng vừa tính được chia cho 9. Nếu chia hết cho 9 thì lấy số 9 để t…" at bounding box center [411, 226] width 478 height 11
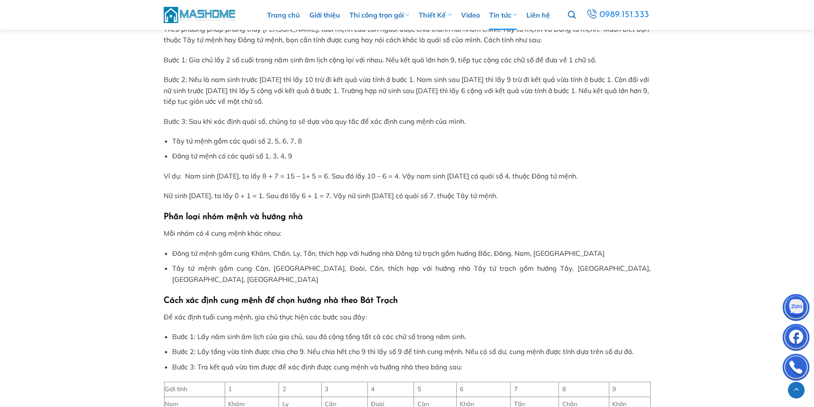
scroll to position [898, 0]
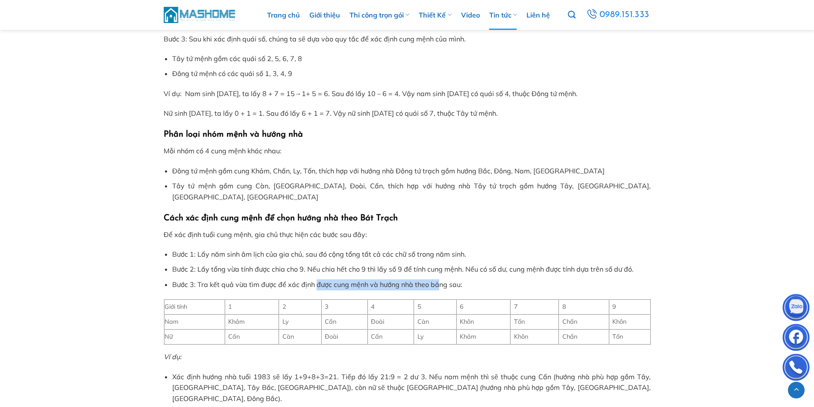
drag, startPoint x: 317, startPoint y: 274, endPoint x: 440, endPoint y: 274, distance: 123.1
click at [440, 280] on li "Bước 3: Tra kết quả vừa tìm được để xác định được cung mệnh và hướng nhà theo b…" at bounding box center [411, 285] width 478 height 11
click at [241, 315] on td "Khảm" at bounding box center [252, 322] width 54 height 15
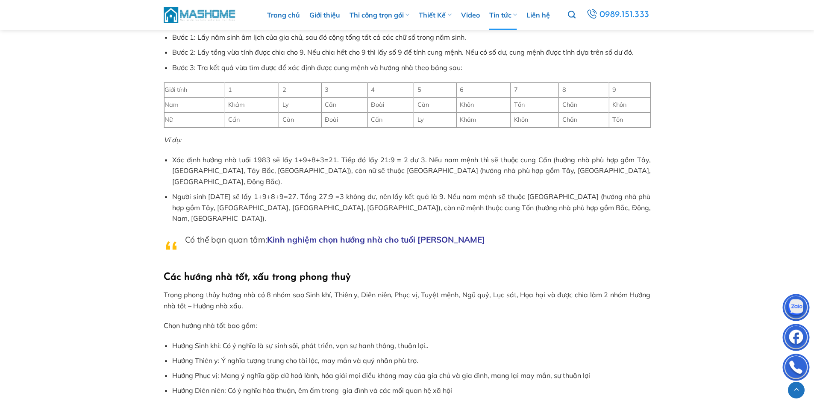
scroll to position [1112, 0]
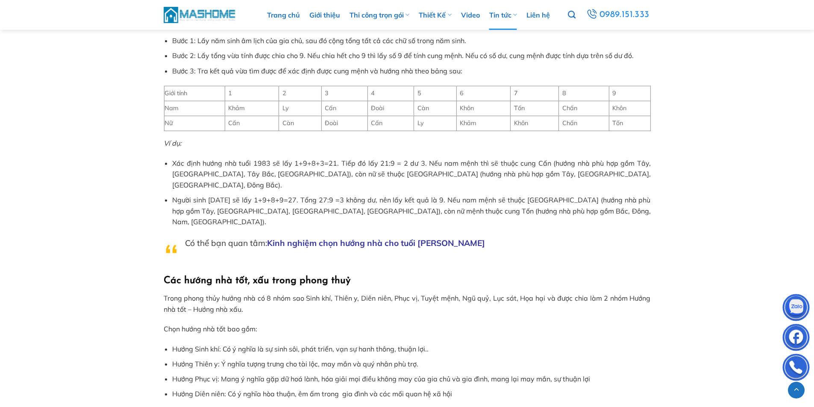
click at [311, 293] on p "Trong phong thủy hướng nhà có 8 nhóm sao Sinh khí, Thiên y, Diên niên, Phục vị,…" at bounding box center [407, 304] width 487 height 22
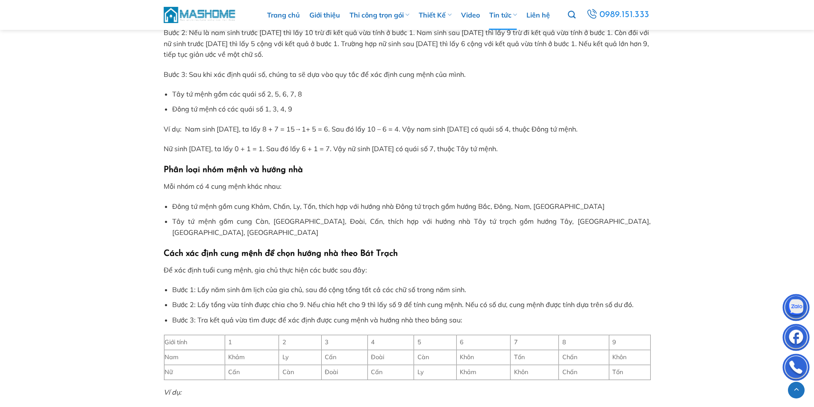
scroll to position [855, 0]
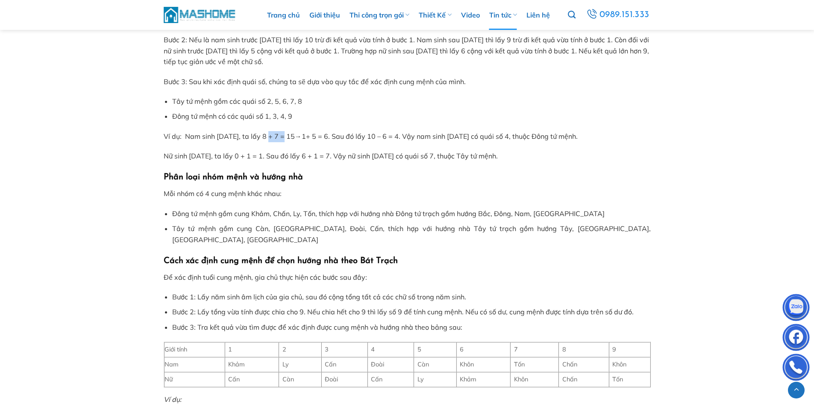
drag, startPoint x: 271, startPoint y: 138, endPoint x: 287, endPoint y: 138, distance: 15.8
click at [287, 138] on p "Ví dụ: Nam sinh [DATE], ta lấy 8 + 7 = 15 → 1+ 5 = 6. Sau đó lấy 10 – 6 = 4. Vậ…" at bounding box center [407, 136] width 487 height 11
drag, startPoint x: 319, startPoint y: 134, endPoint x: 345, endPoint y: 134, distance: 26.5
click at [345, 134] on p "Ví dụ: Nam sinh [DATE], ta lấy 8 + 7 = 15 → 1+ 5 = 6. Sau đó lấy 10 – 6 = 4. Vậ…" at bounding box center [407, 136] width 487 height 11
click at [365, 136] on p "Ví dụ: Nam sinh [DATE], ta lấy 8 + 7 = 15 → 1+ 5 = 6. Sau đó lấy 10 – 6 = 4. Vậ…" at bounding box center [407, 136] width 487 height 11
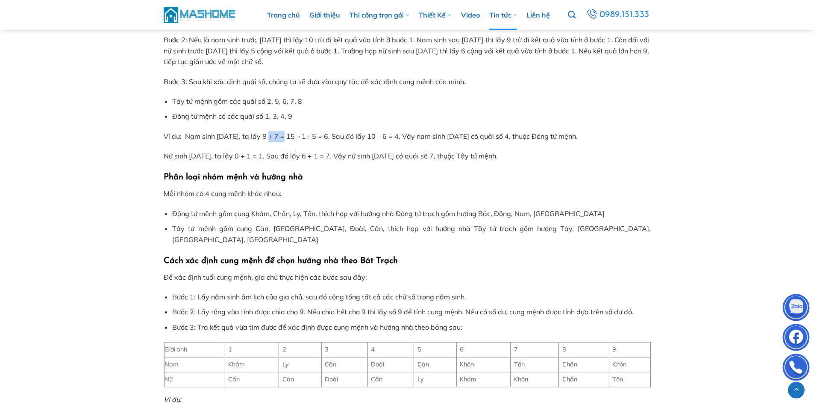
drag, startPoint x: 271, startPoint y: 137, endPoint x: 287, endPoint y: 139, distance: 16.0
click at [287, 139] on p "Ví dụ: Nam sinh [DATE], ta lấy 8 + 7 = 15 → 1+ 5 = 6. Sau đó lấy 10 – 6 = 4. Vậ…" at bounding box center [407, 136] width 487 height 11
click at [339, 136] on p "Ví dụ: Nam sinh [DATE], ta lấy 8 + 7 = 15 → 1+ 5 = 6. Sau đó lấy 10 – 6 = 4. Vậ…" at bounding box center [407, 136] width 487 height 11
drag, startPoint x: 186, startPoint y: 116, endPoint x: 293, endPoint y: 118, distance: 107.3
click at [293, 118] on li "Đông tứ mệnh có các quái số 1, 3, 4, 9" at bounding box center [411, 116] width 478 height 11
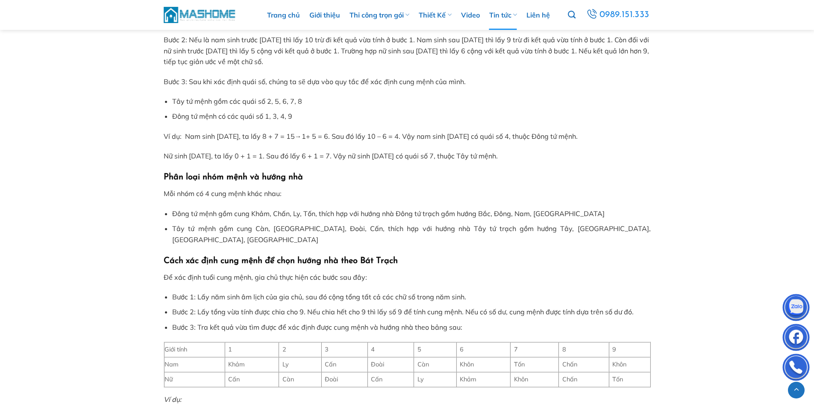
click at [556, 141] on p "Ví dụ: Nam sinh [DATE], ta lấy 8 + 7 = 15 → 1+ 5 = 6. Sau đó lấy 10 – 6 = 4. Vậ…" at bounding box center [407, 136] width 487 height 11
click at [552, 137] on p "Ví dụ: Nam sinh [DATE], ta lấy 8 + 7 = 15 → 1+ 5 = 6. Sau đó lấy 10 – 6 = 4. Vậ…" at bounding box center [407, 136] width 487 height 11
drag, startPoint x: 540, startPoint y: 137, endPoint x: 602, endPoint y: 140, distance: 62.5
click at [602, 140] on p "Ví dụ: Nam sinh [DATE], ta lấy 8 + 7 = 15 → 1+ 5 = 6. Sau đó lấy 10 – 6 = 4. Vậ…" at bounding box center [407, 136] width 487 height 11
click at [300, 155] on p "Nữ sinh [DATE], ta lấy 0 + 1 = 1. Sau đó lấy 6 + 1 = 7. Vậy nữ sinh [DATE] có q…" at bounding box center [407, 156] width 487 height 11
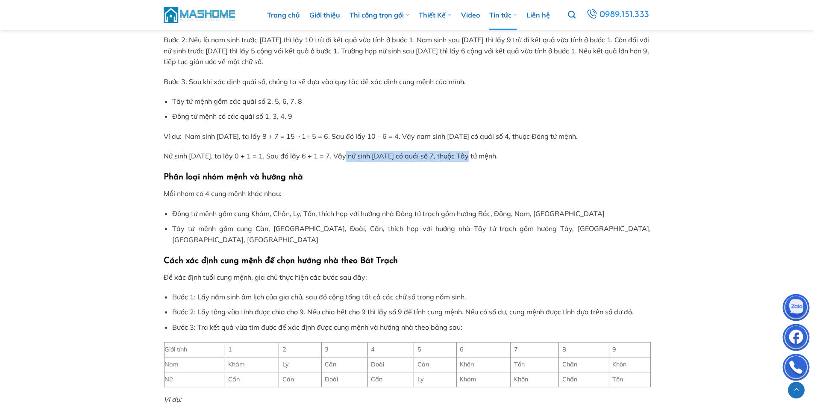
drag, startPoint x: 348, startPoint y: 156, endPoint x: 508, endPoint y: 154, distance: 160.3
click at [494, 156] on p "Nữ sinh [DATE], ta lấy 0 + 1 = 1. Sau đó lấy 6 + 1 = 7. Vậy nữ sinh [DATE] có q…" at bounding box center [407, 156] width 487 height 11
click at [509, 154] on p "Nữ sinh [DATE], ta lấy 0 + 1 = 1. Sau đó lấy 6 + 1 = 7. Vậy nữ sinh [DATE] có q…" at bounding box center [407, 156] width 487 height 11
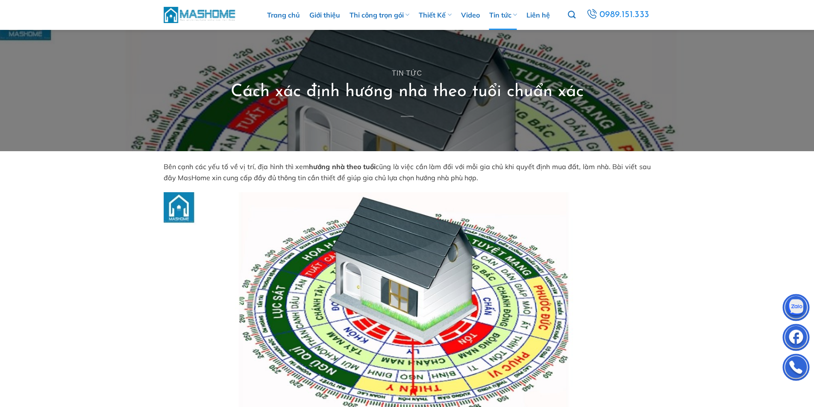
scroll to position [0, 0]
